Goal: Task Accomplishment & Management: Manage account settings

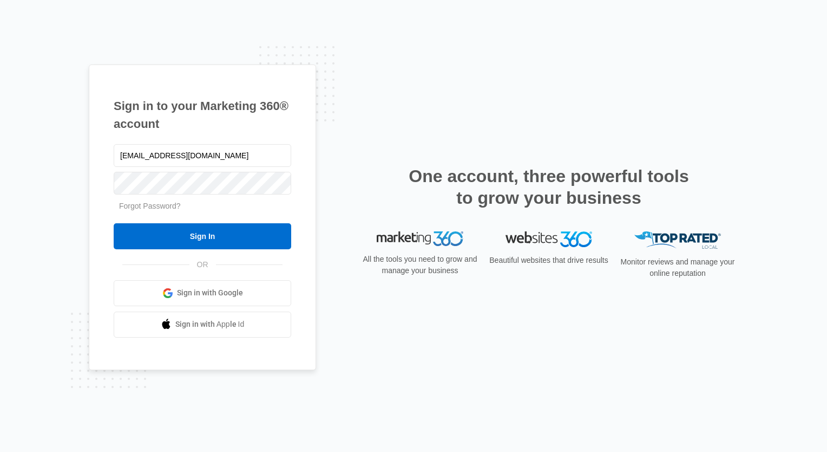
type input "[EMAIL_ADDRESS][DOMAIN_NAME]"
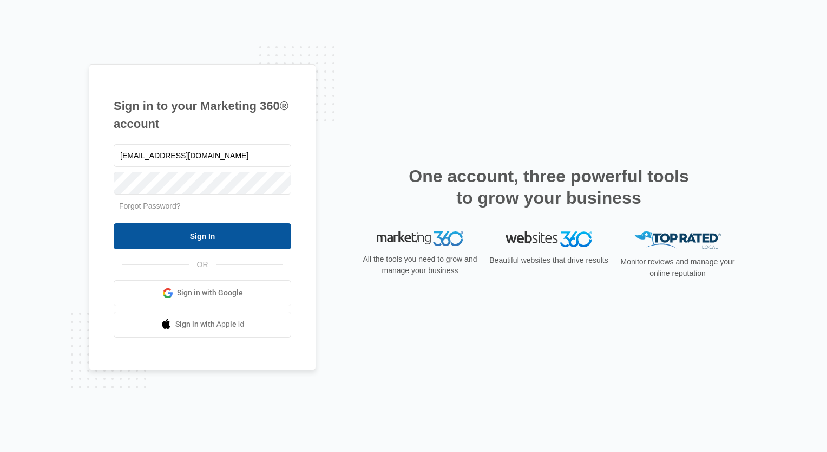
click at [165, 243] on input "Sign In" at bounding box center [203, 236] width 178 height 26
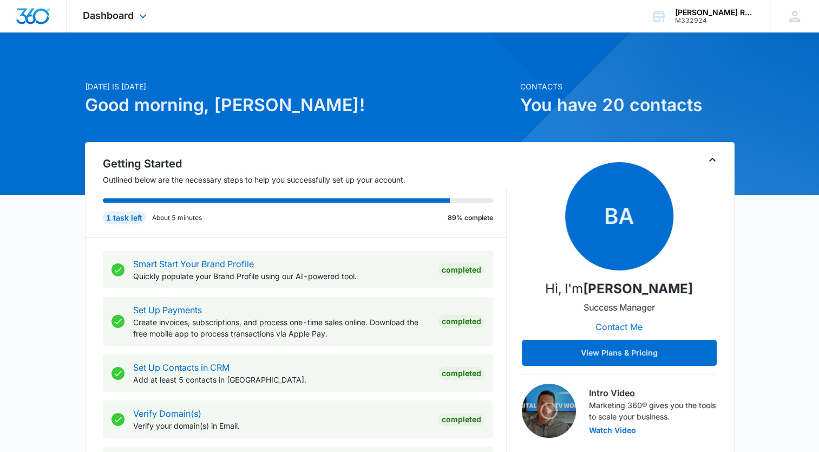
click at [130, 21] on div "Dashboard Apps Reputation Websites Forms CRM Email Social Payments POS Content …" at bounding box center [116, 16] width 99 height 32
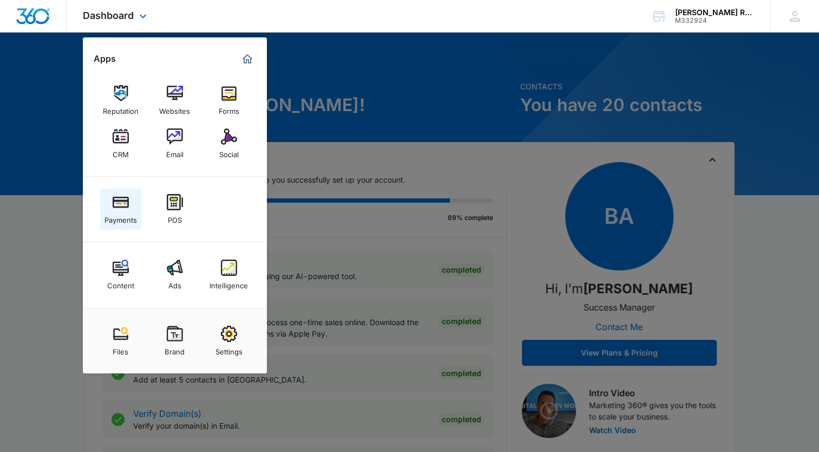
click at [120, 205] on img at bounding box center [121, 202] width 16 height 16
